Goal: Task Accomplishment & Management: Use online tool/utility

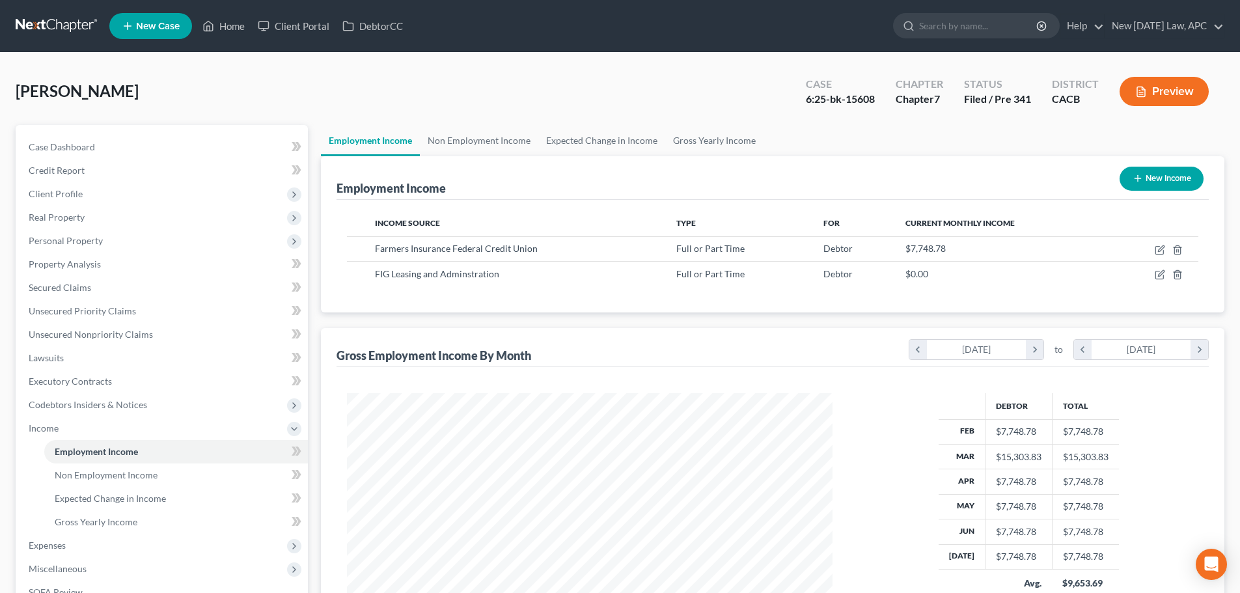
scroll to position [243, 512]
click at [59, 15] on link at bounding box center [57, 25] width 83 height 23
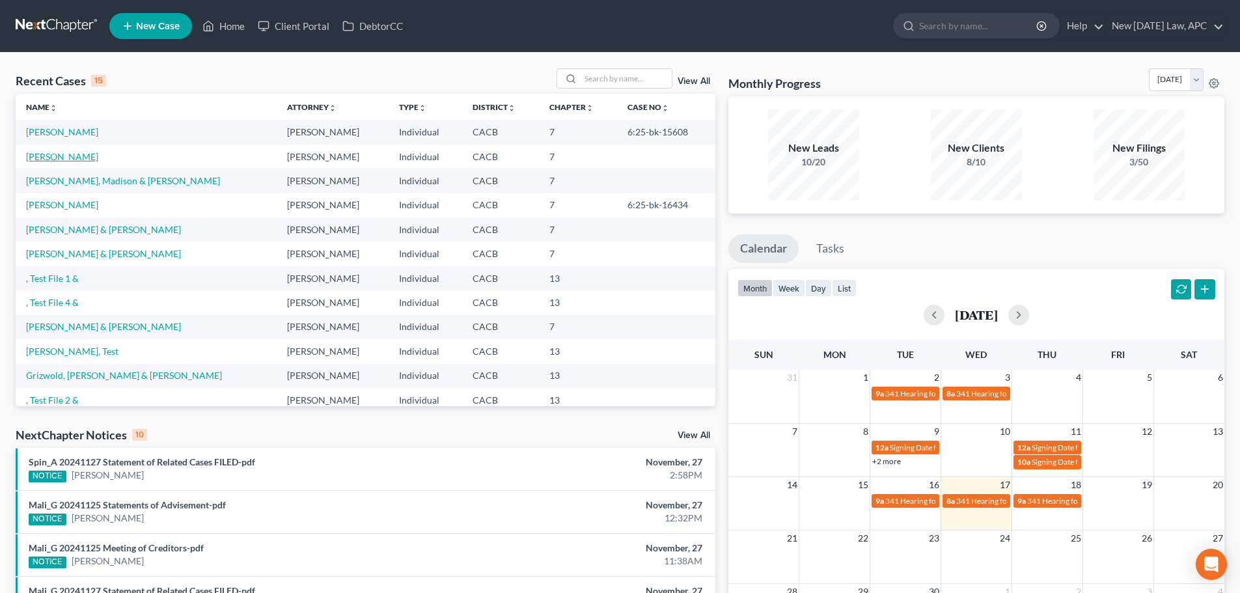
click at [49, 154] on link "[PERSON_NAME]" at bounding box center [62, 156] width 72 height 11
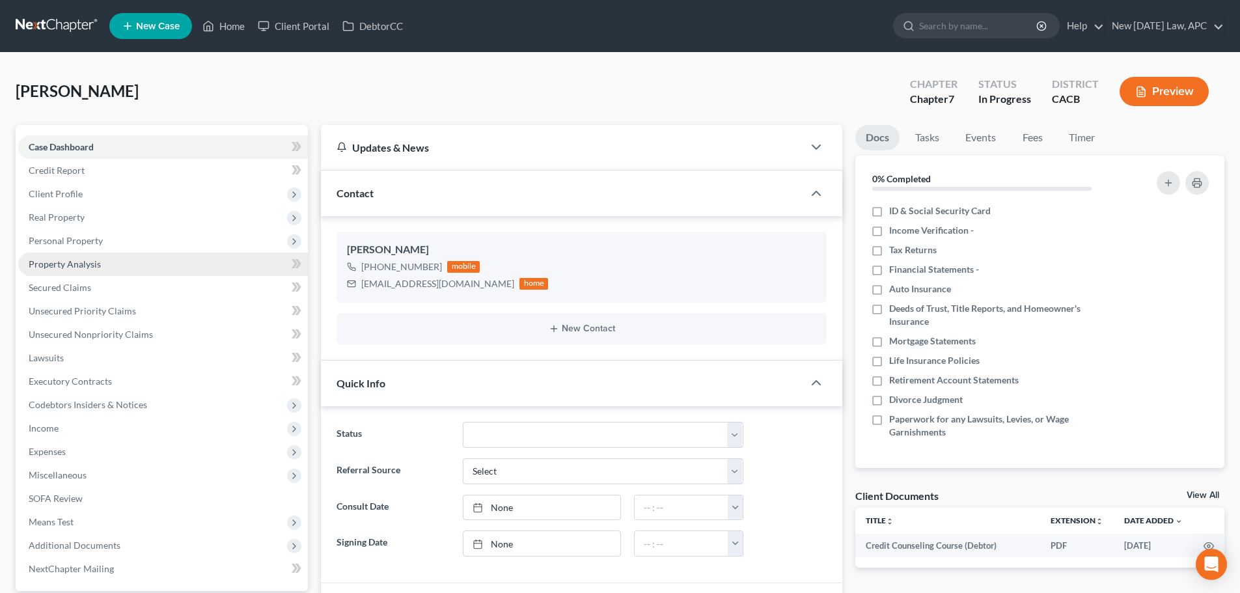
click at [94, 262] on span "Property Analysis" at bounding box center [65, 263] width 72 height 11
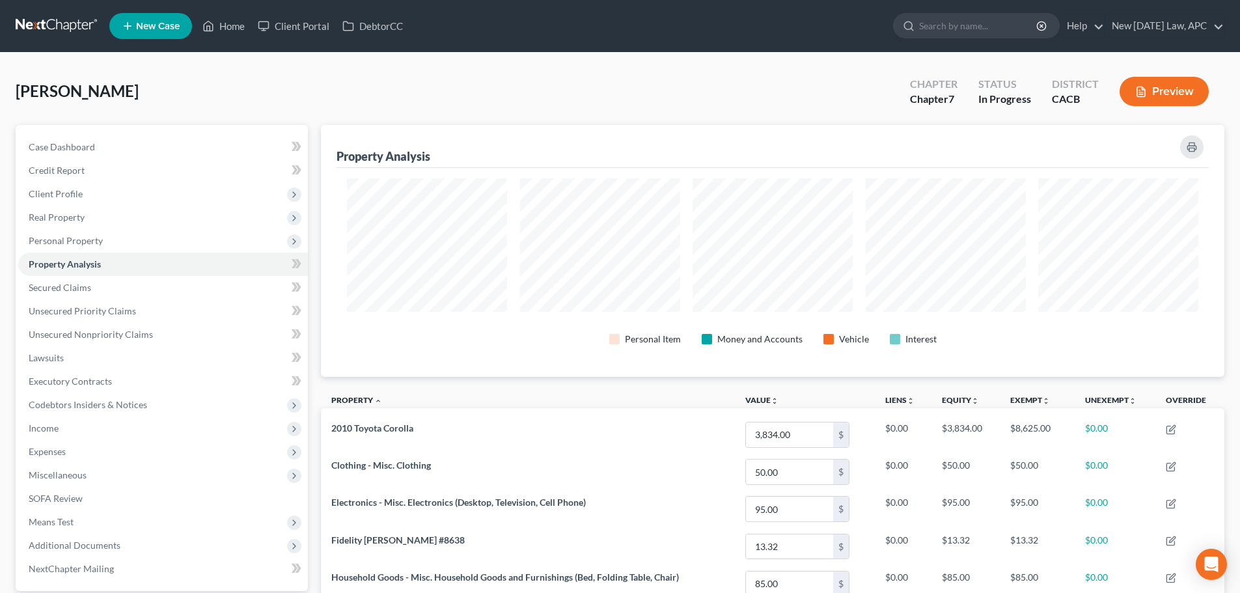
scroll to position [252, 904]
click at [74, 340] on link "Unsecured Nonpriority Claims" at bounding box center [163, 334] width 290 height 23
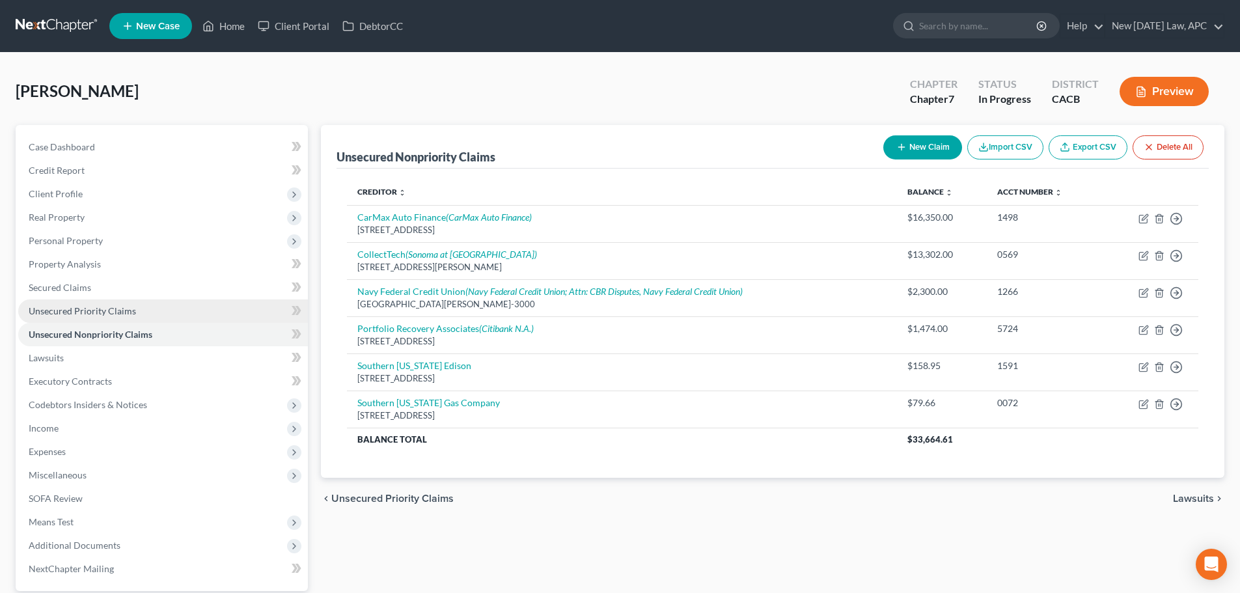
click at [135, 309] on link "Unsecured Priority Claims" at bounding box center [163, 310] width 290 height 23
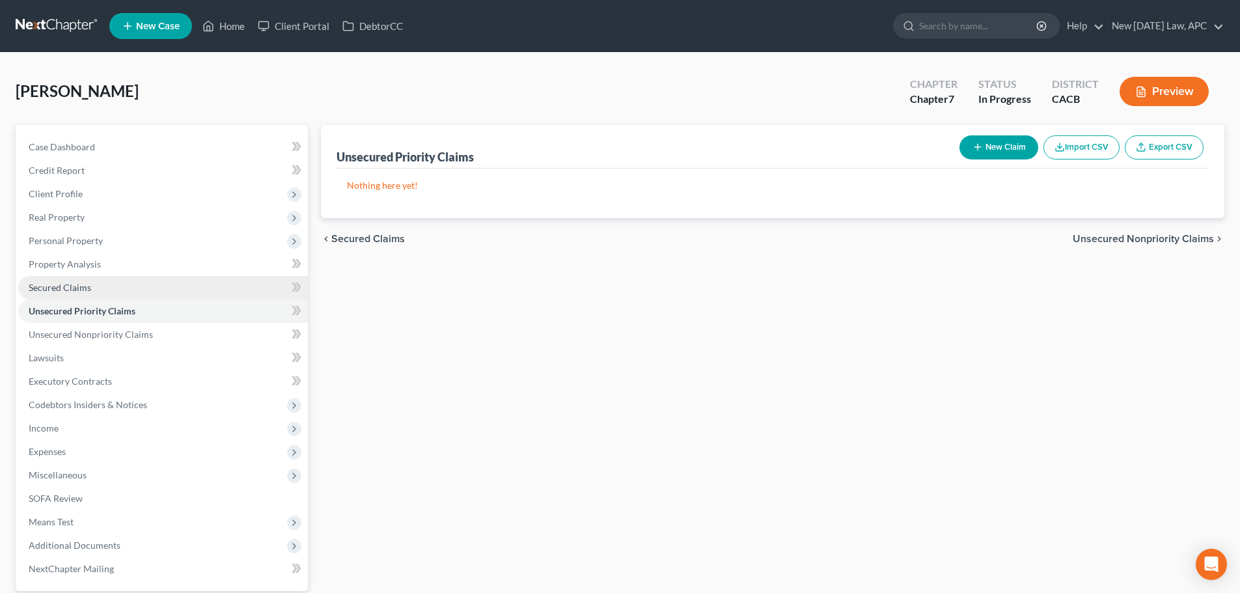
click at [120, 290] on link "Secured Claims" at bounding box center [163, 287] width 290 height 23
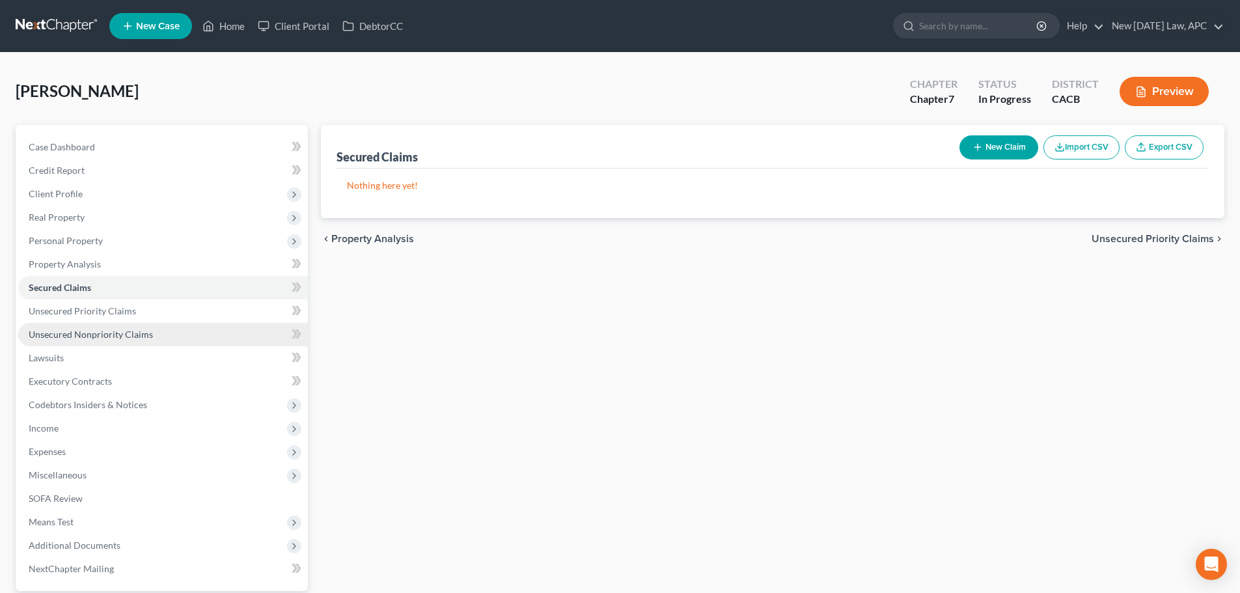
click at [141, 333] on span "Unsecured Nonpriority Claims" at bounding box center [91, 334] width 124 height 11
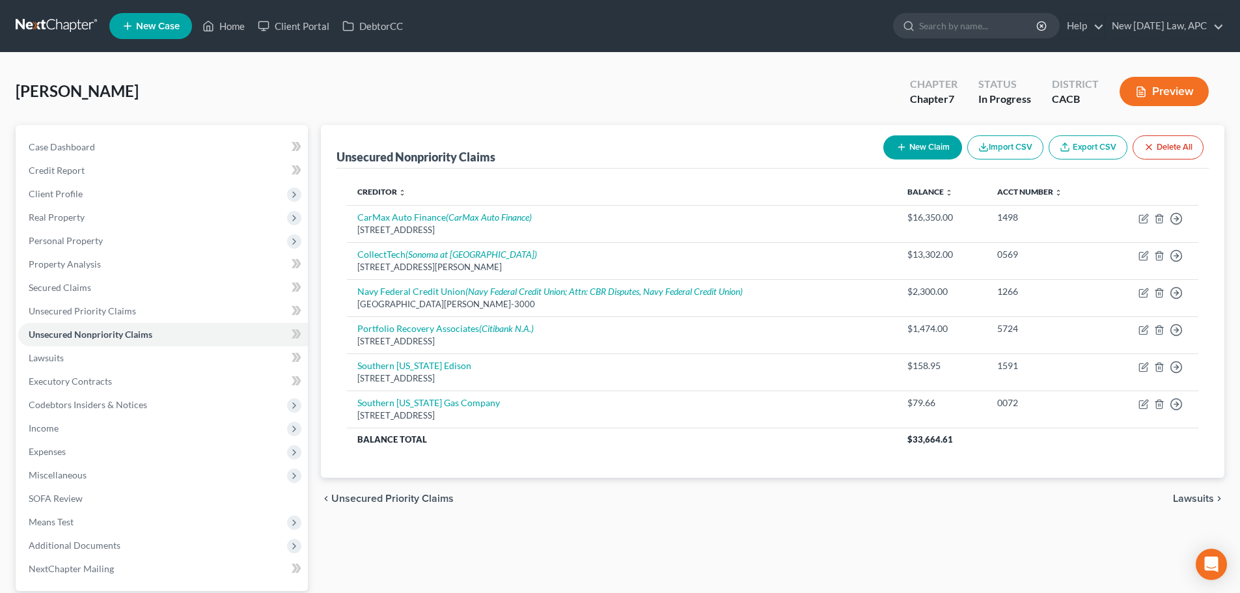
click at [78, 20] on link at bounding box center [57, 25] width 83 height 23
